Goal: Find specific page/section: Find specific page/section

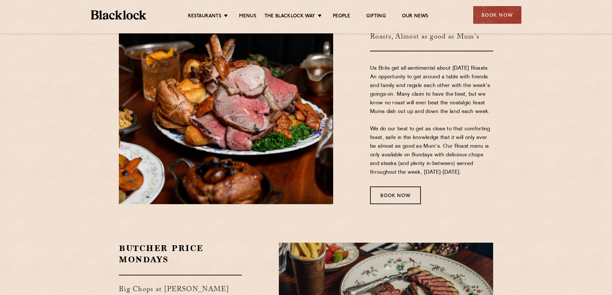
scroll to position [899, 0]
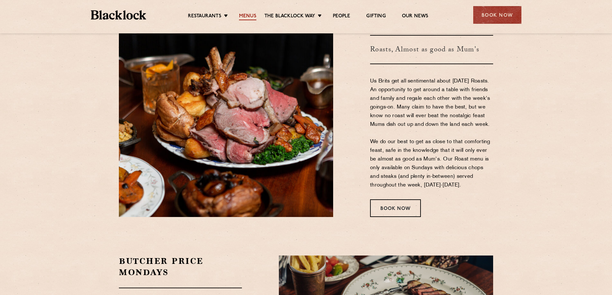
click at [246, 16] on link "Menus" at bounding box center [247, 16] width 17 height 7
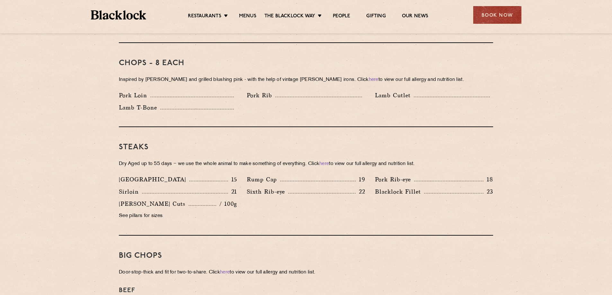
scroll to position [479, 0]
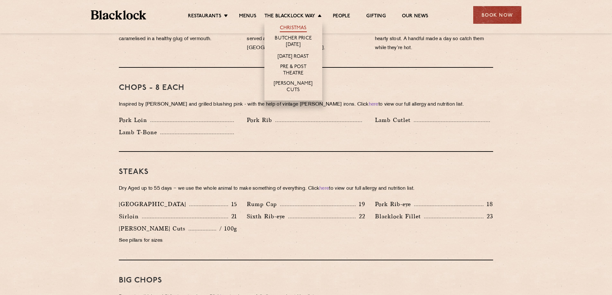
click at [292, 26] on link "Christmas" at bounding box center [293, 28] width 27 height 7
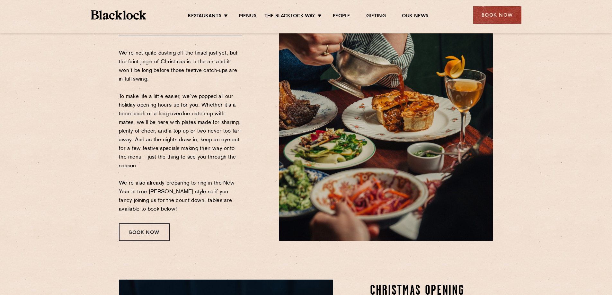
scroll to position [64, 0]
